Goal: Find specific page/section: Find specific page/section

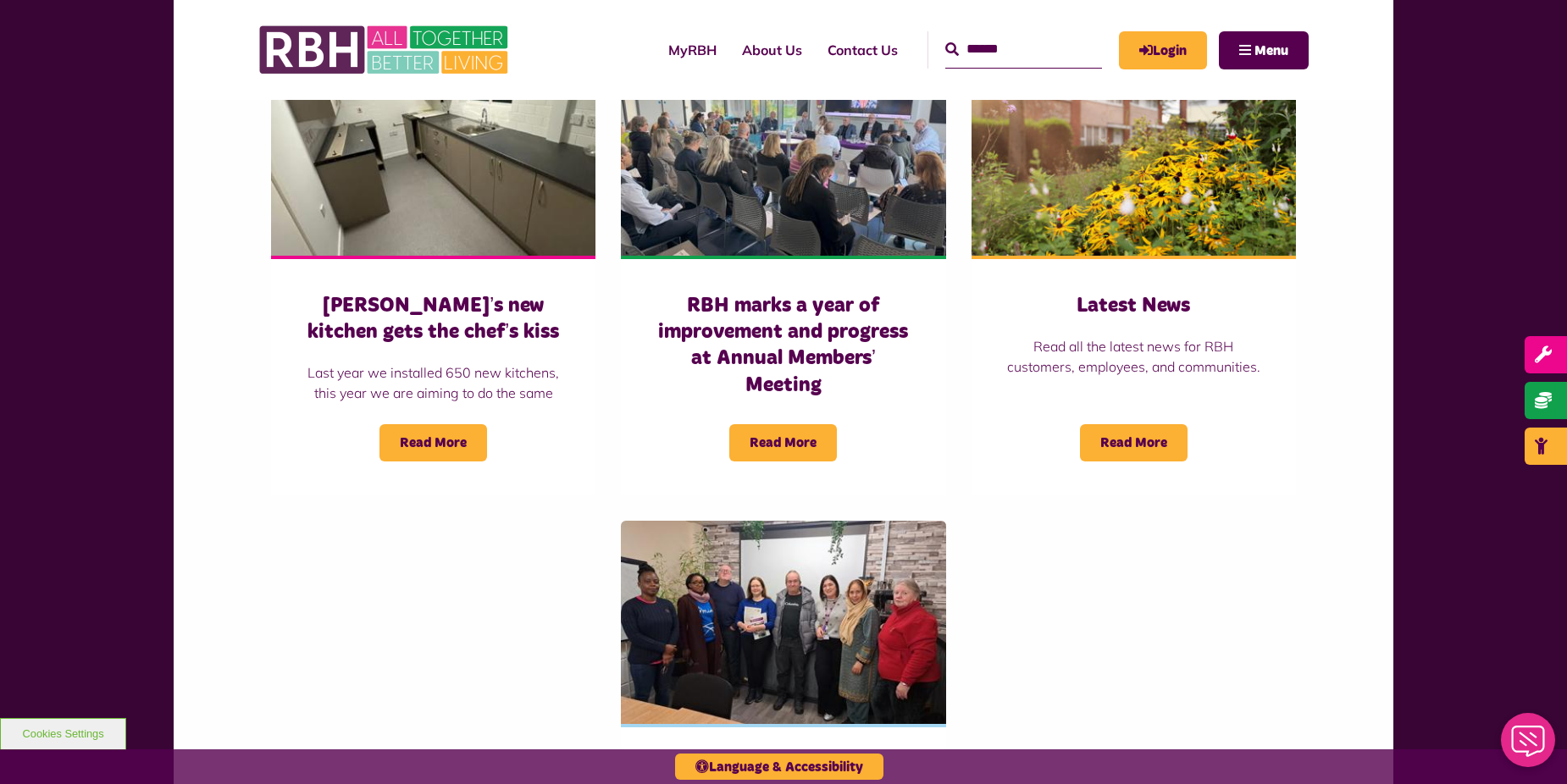
scroll to position [1899, 0]
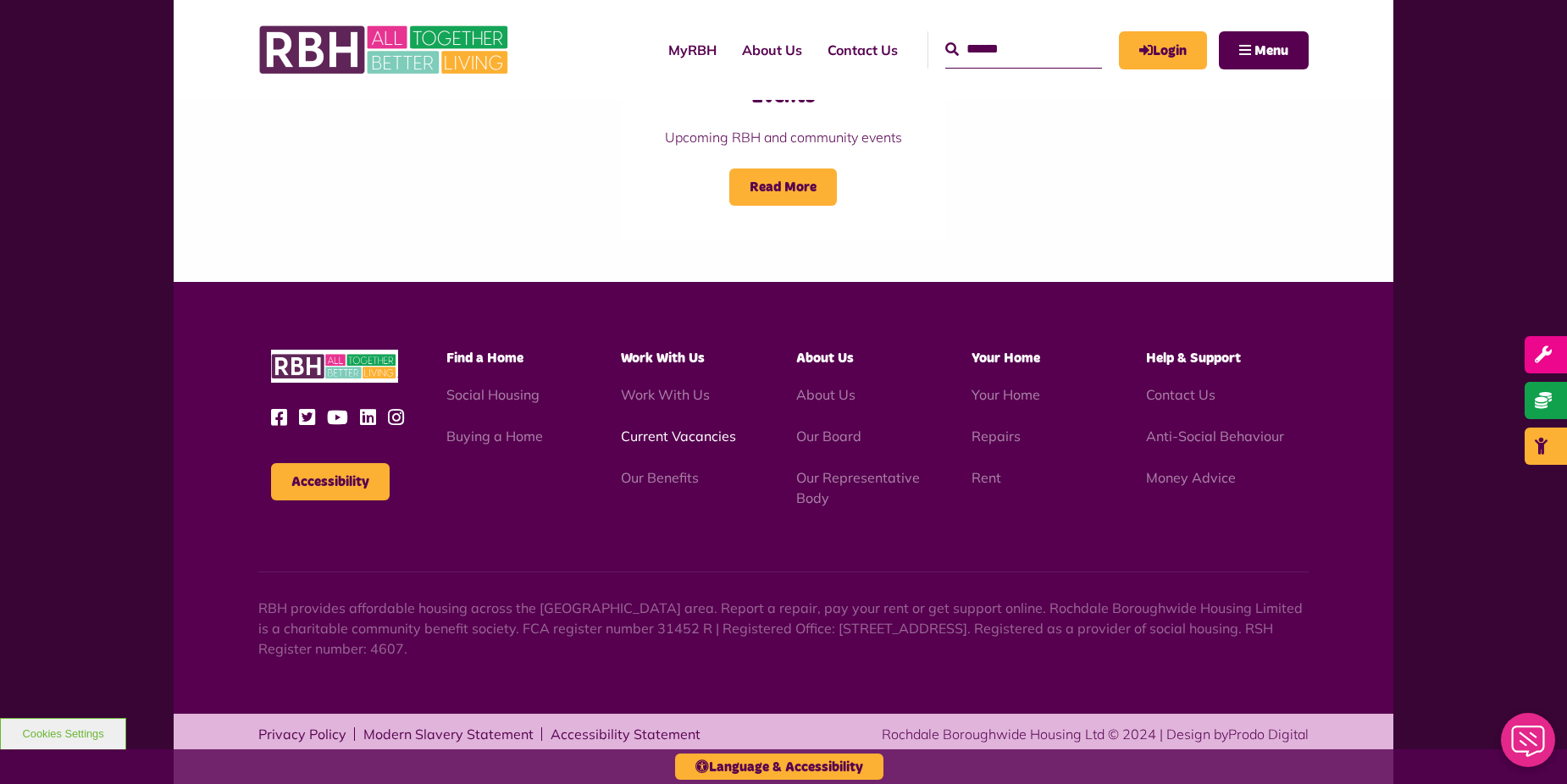
click at [657, 442] on link "Current Vacancies" at bounding box center [679, 436] width 115 height 17
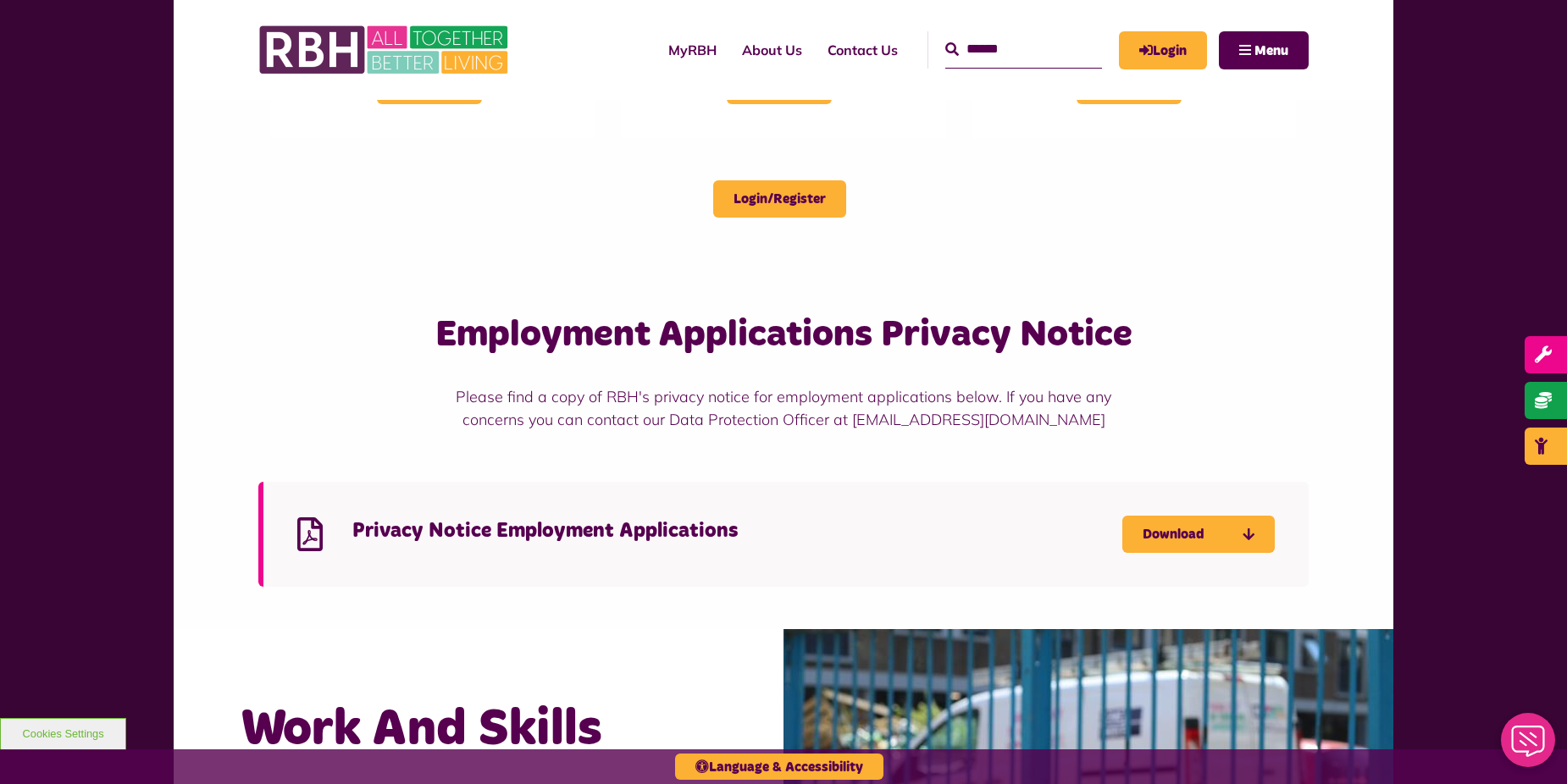
scroll to position [254, 0]
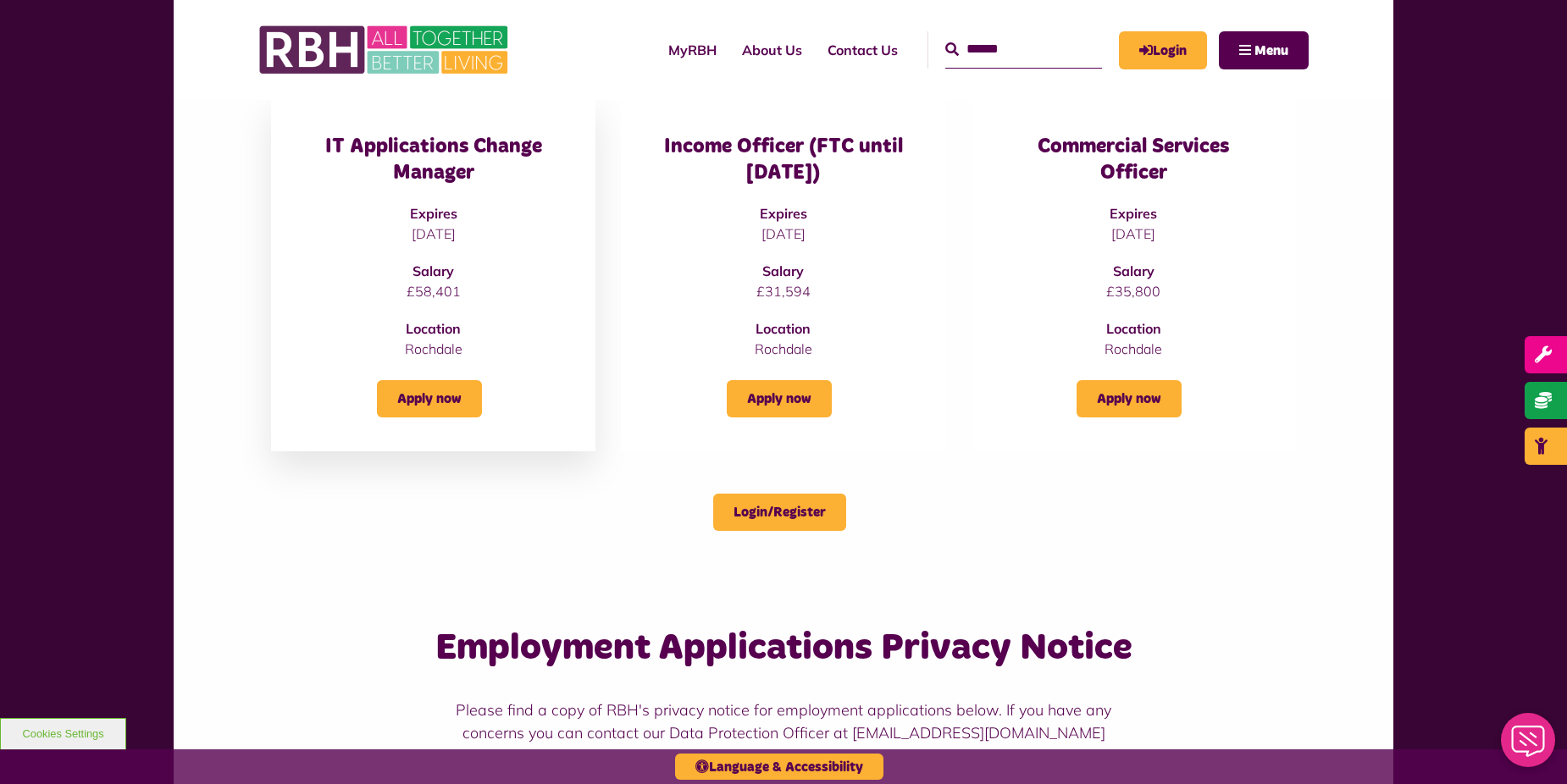
click at [450, 151] on h3 "IT Applications Change Manager" at bounding box center [433, 160] width 257 height 52
click at [439, 267] on strong "Salary" at bounding box center [433, 271] width 41 height 17
click at [466, 397] on link "Apply now" at bounding box center [430, 398] width 105 height 37
